Goal: Task Accomplishment & Management: Use online tool/utility

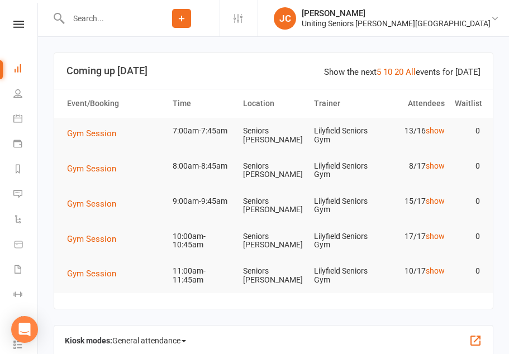
click at [103, 133] on span "Gym Session" at bounding box center [91, 133] width 49 height 10
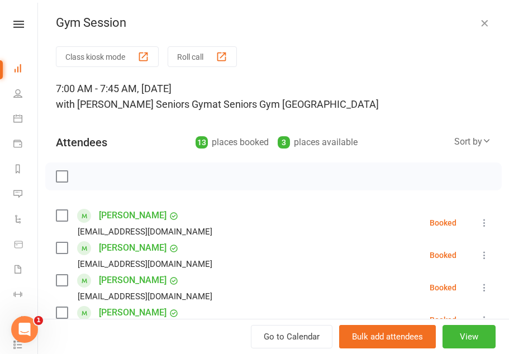
click at [128, 62] on button "Class kiosk mode" at bounding box center [107, 56] width 103 height 21
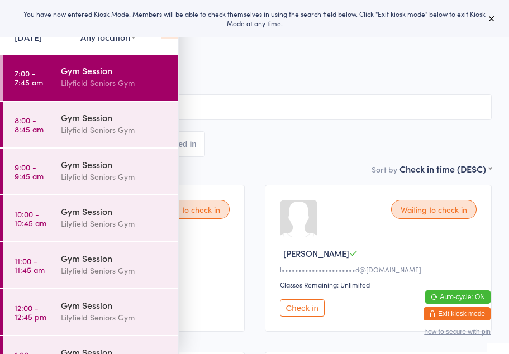
click at [497, 13] on button at bounding box center [491, 18] width 13 height 13
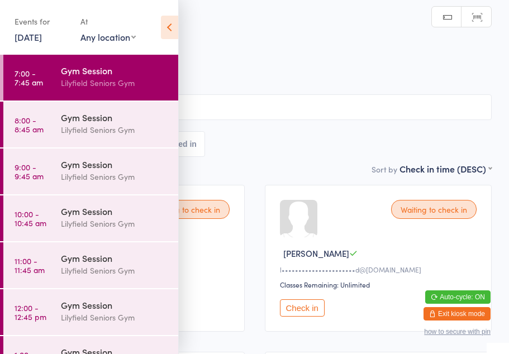
click at [176, 24] on icon at bounding box center [169, 27] width 17 height 23
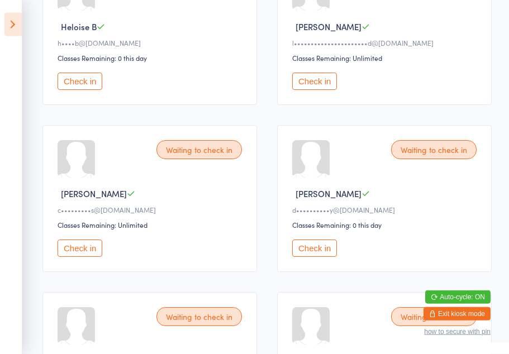
scroll to position [227, 0]
click at [325, 256] on button "Check in" at bounding box center [314, 247] width 45 height 17
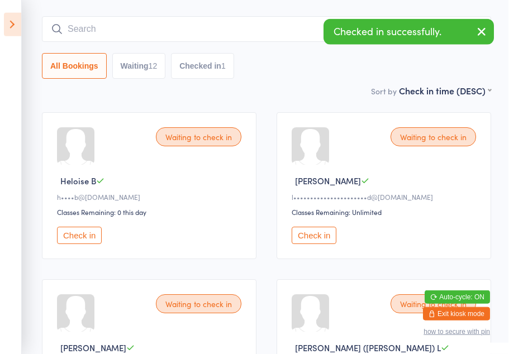
scroll to position [0, 0]
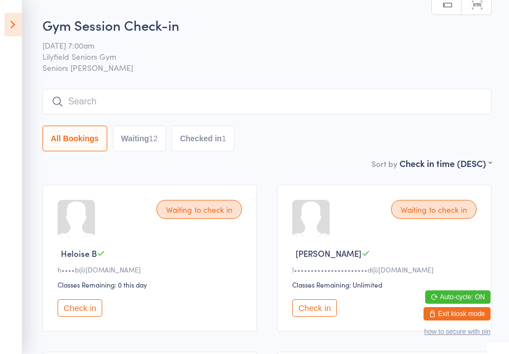
click at [80, 317] on button "Check in" at bounding box center [80, 307] width 45 height 17
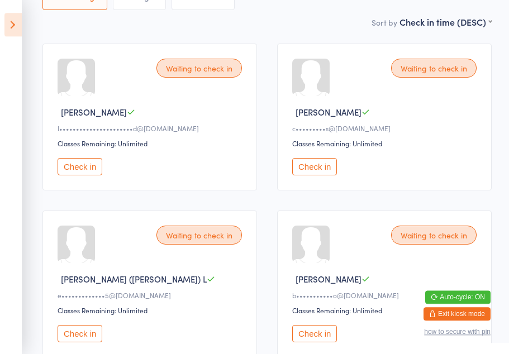
scroll to position [141, 0]
click at [320, 173] on button "Check in" at bounding box center [314, 166] width 45 height 17
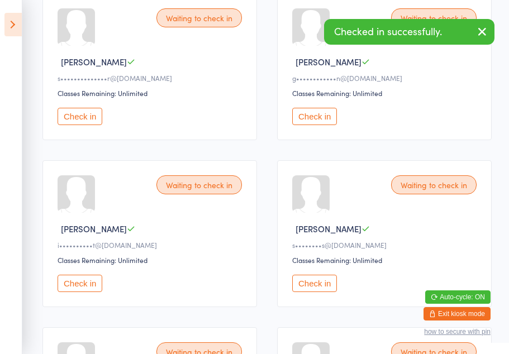
scroll to position [526, 0]
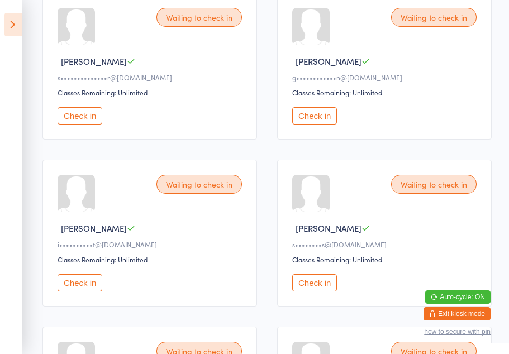
click at [322, 291] on button "Check in" at bounding box center [314, 282] width 45 height 17
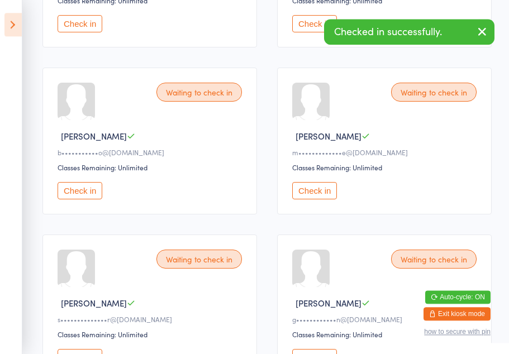
scroll to position [284, 0]
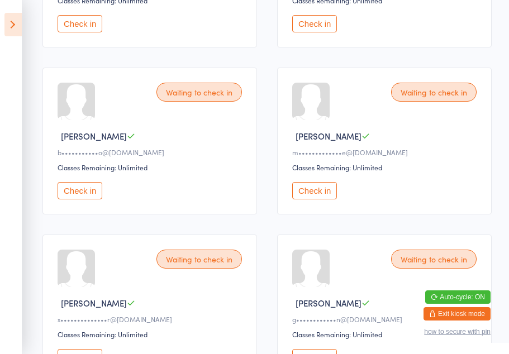
click at [313, 199] on button "Check in" at bounding box center [314, 190] width 45 height 17
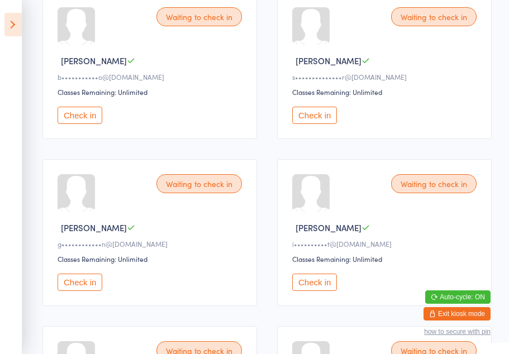
scroll to position [358, 0]
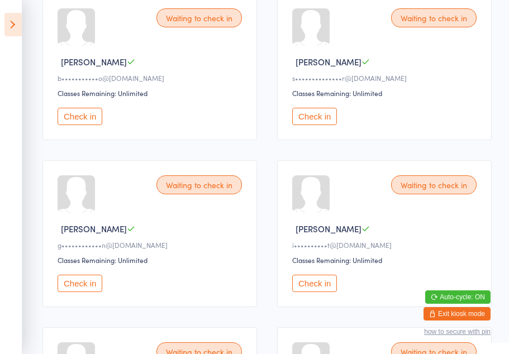
click at [309, 125] on button "Check in" at bounding box center [314, 116] width 45 height 17
click at [313, 125] on button "Check in" at bounding box center [314, 116] width 45 height 17
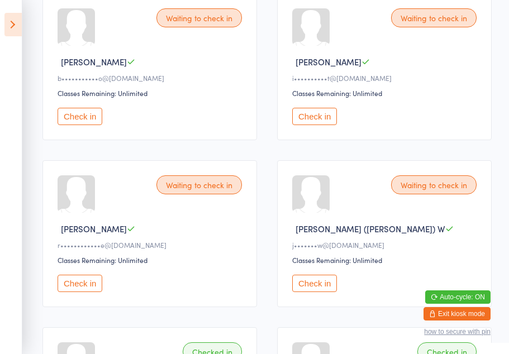
click at [76, 292] on button "Check in" at bounding box center [80, 283] width 45 height 17
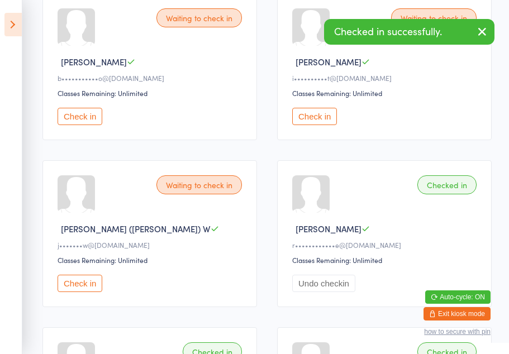
click at [75, 292] on button "Check in" at bounding box center [80, 283] width 45 height 17
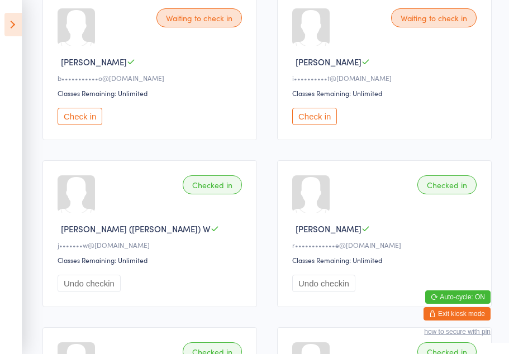
click at [64, 125] on button "Check in" at bounding box center [80, 116] width 45 height 17
